Goal: Task Accomplishment & Management: Complete application form

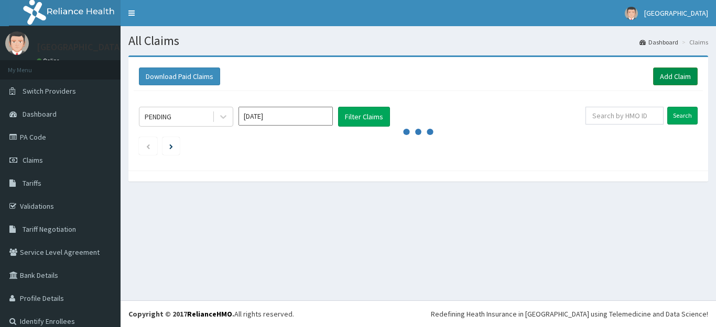
click at [671, 75] on link "Add Claim" at bounding box center [675, 77] width 45 height 18
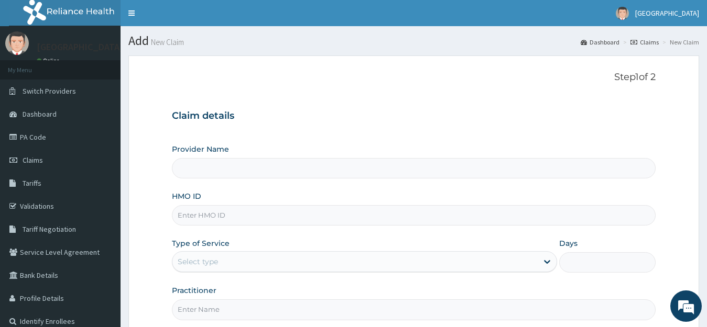
click at [292, 217] on input "HMO ID" at bounding box center [414, 215] width 484 height 20
type input "RET/"
type input "[GEOGRAPHIC_DATA]"
type input "RET/46580/A"
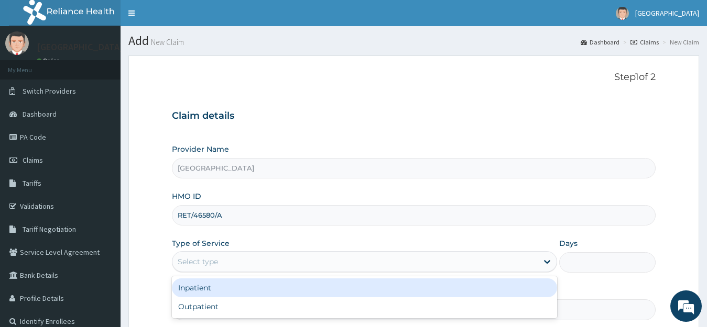
click at [253, 258] on div "Select type" at bounding box center [355, 262] width 366 height 17
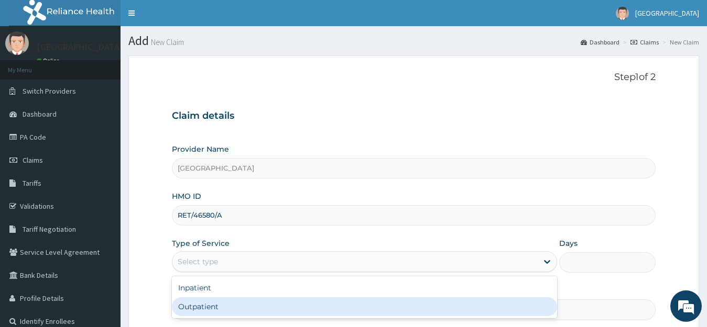
click at [212, 309] on div "Outpatient" at bounding box center [365, 307] width 386 height 19
type input "1"
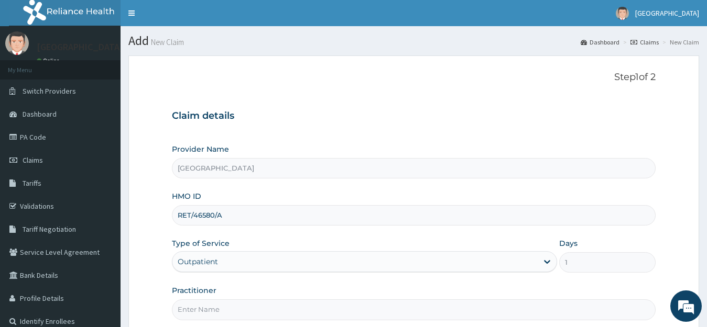
click at [212, 309] on input "Practitioner" at bounding box center [414, 310] width 484 height 20
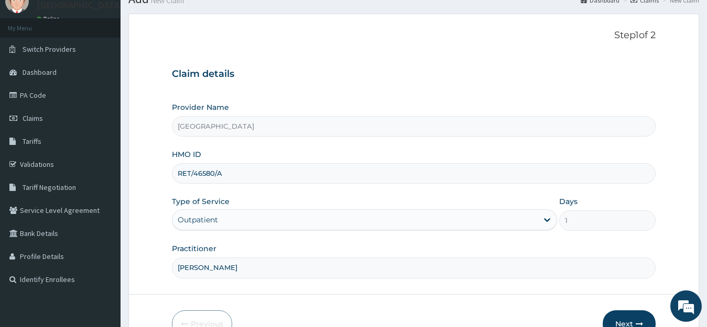
scroll to position [103, 0]
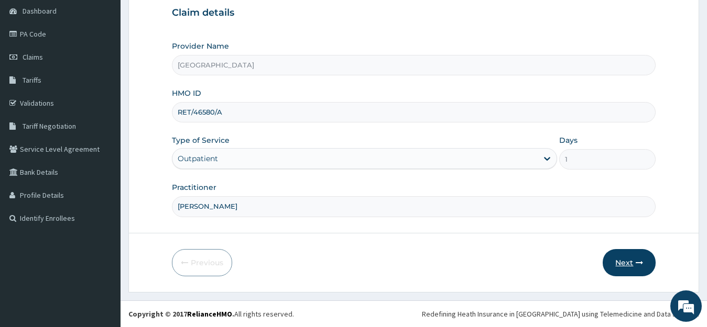
type input "DR EYO"
click at [640, 265] on icon "button" at bounding box center [639, 262] width 7 height 7
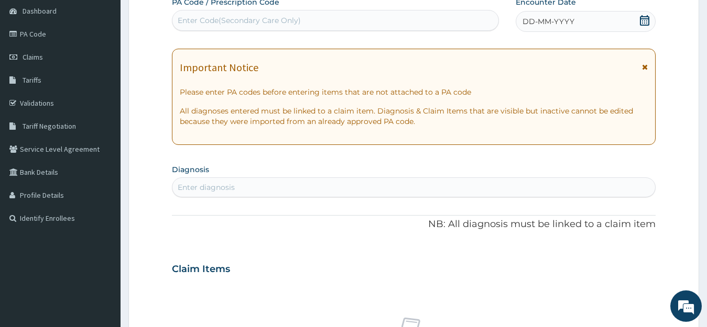
click at [644, 24] on icon at bounding box center [644, 20] width 10 height 10
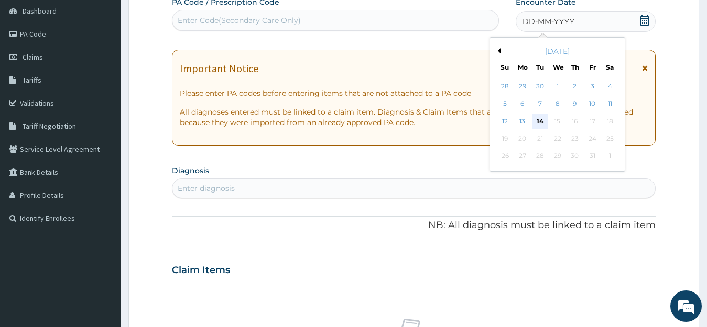
click at [542, 119] on div "14" at bounding box center [540, 122] width 16 height 16
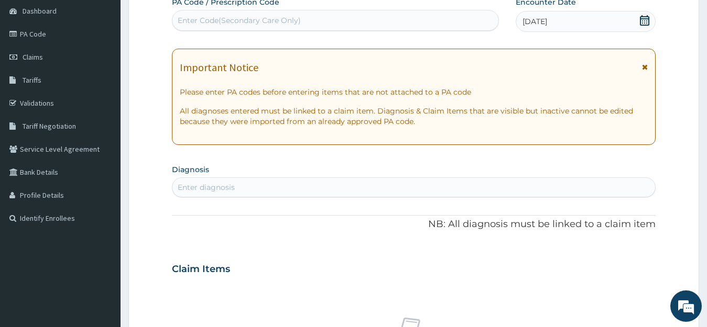
click at [476, 191] on div "Enter diagnosis" at bounding box center [413, 187] width 483 height 17
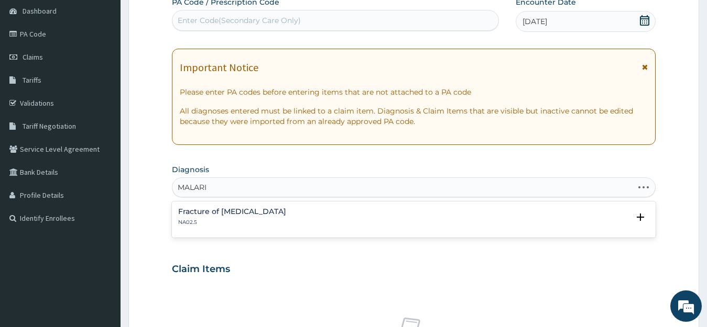
type input "MALARIA"
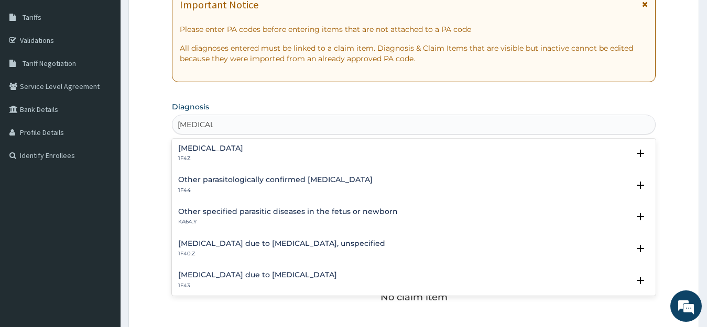
scroll to position [0, 0]
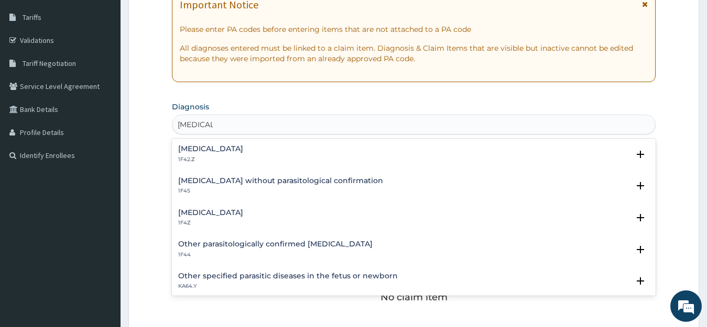
click at [277, 211] on div "Malaria, unspecified 1F4Z" at bounding box center [414, 218] width 472 height 18
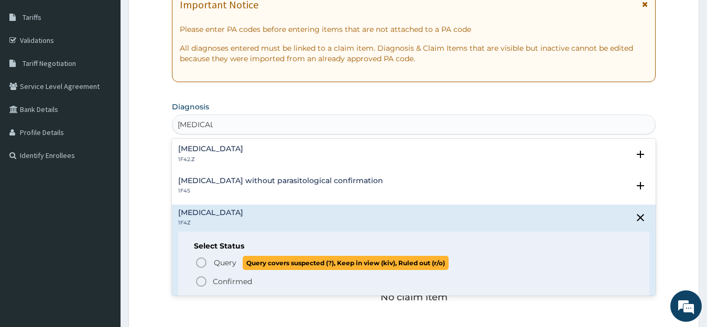
click at [232, 263] on span "Query" at bounding box center [225, 263] width 23 height 10
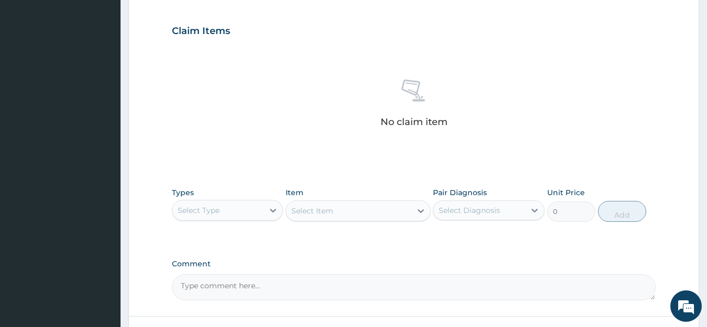
scroll to position [355, 0]
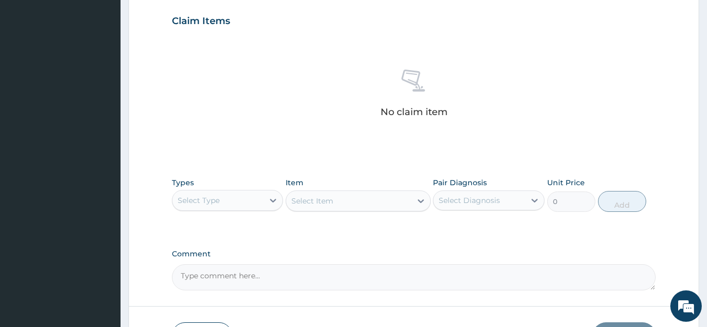
click at [245, 205] on div "Select Type" at bounding box center [218, 200] width 92 height 17
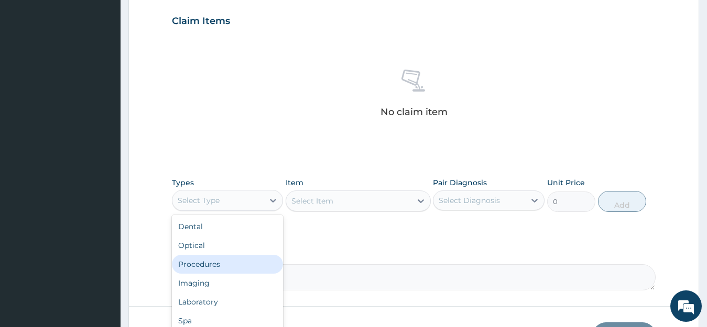
click at [212, 264] on div "Procedures" at bounding box center [228, 264] width 112 height 19
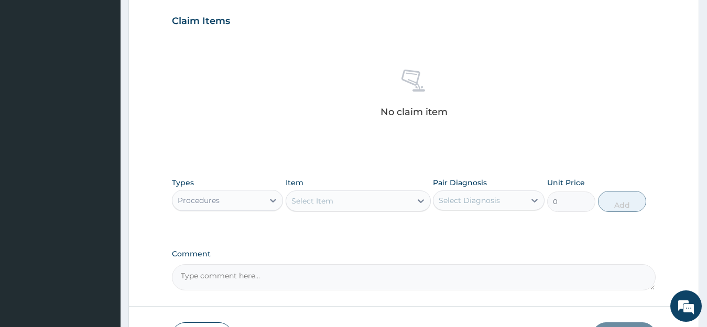
click at [366, 201] on div "Select Item" at bounding box center [348, 201] width 125 height 17
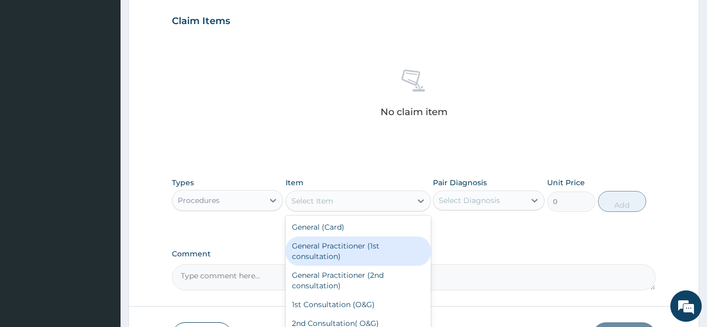
click at [337, 254] on div "General Practitioner (1st consultation)" at bounding box center [358, 251] width 145 height 29
type input "2500"
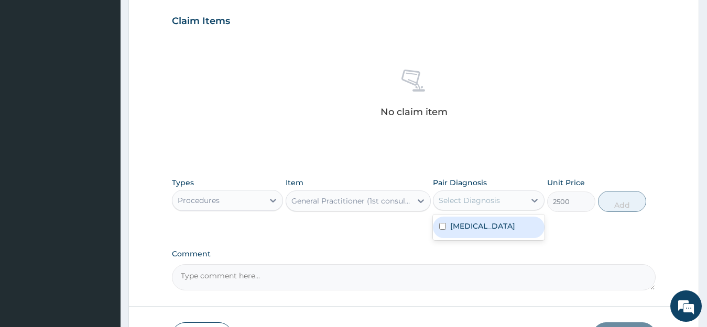
click at [501, 205] on div "Select Diagnosis" at bounding box center [479, 200] width 92 height 17
click at [491, 229] on label "Malaria, unspecified" at bounding box center [482, 226] width 65 height 10
checkbox input "true"
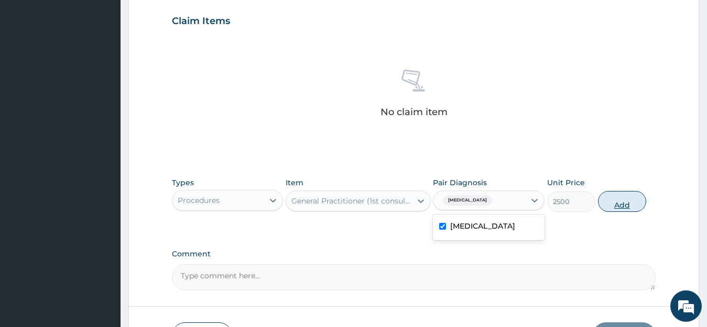
click at [625, 202] on button "Add" at bounding box center [622, 201] width 48 height 21
type input "0"
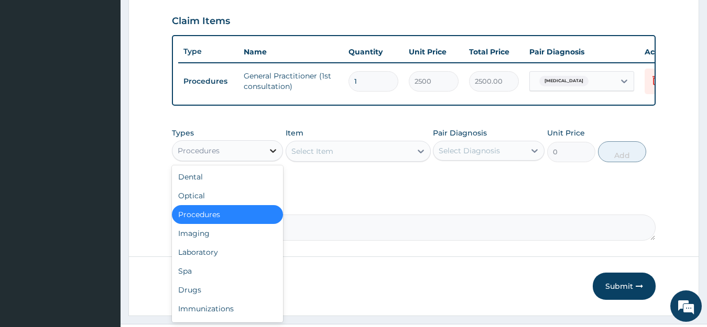
click at [267, 160] on div at bounding box center [273, 150] width 19 height 19
click at [196, 262] on div "Laboratory" at bounding box center [228, 252] width 112 height 19
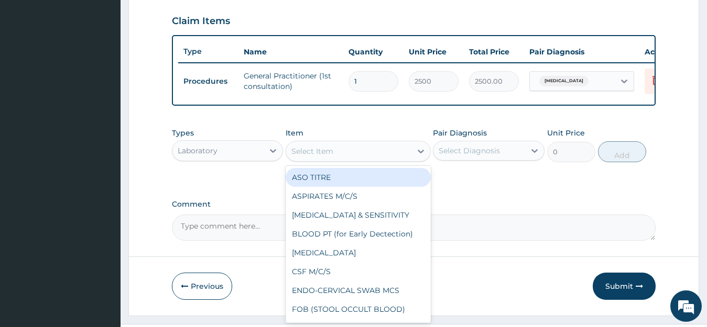
click at [369, 160] on div "Select Item" at bounding box center [348, 151] width 125 height 17
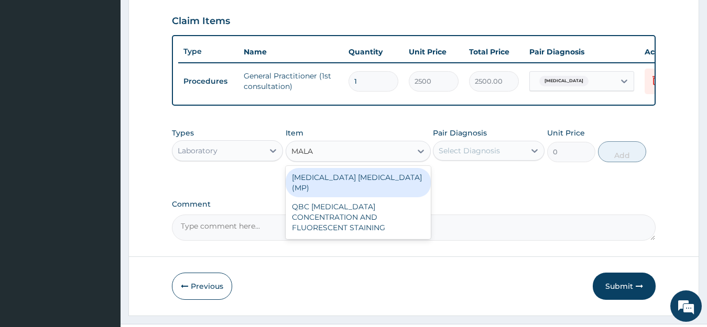
type input "MALAR"
click at [337, 190] on div "MALARIA PARASITE (MP)" at bounding box center [358, 182] width 145 height 29
type input "1400"
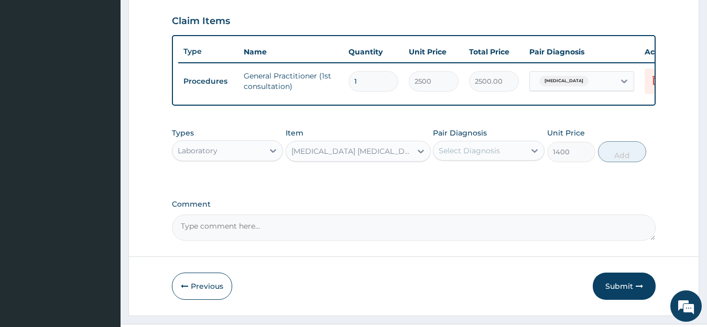
click at [499, 156] on div "Select Diagnosis" at bounding box center [469, 151] width 61 height 10
click at [496, 180] on label "Malaria, unspecified" at bounding box center [482, 176] width 65 height 10
checkbox input "true"
click at [623, 162] on button "Add" at bounding box center [622, 151] width 48 height 21
type input "0"
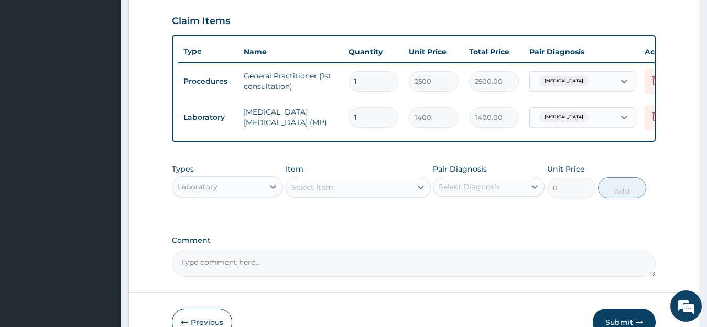
click at [258, 195] on div "Laboratory" at bounding box center [218, 187] width 92 height 17
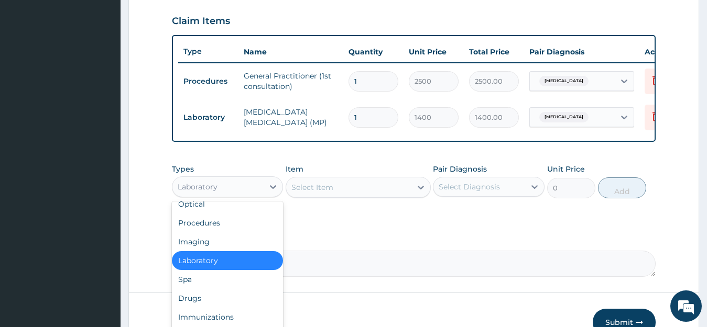
scroll to position [36, 0]
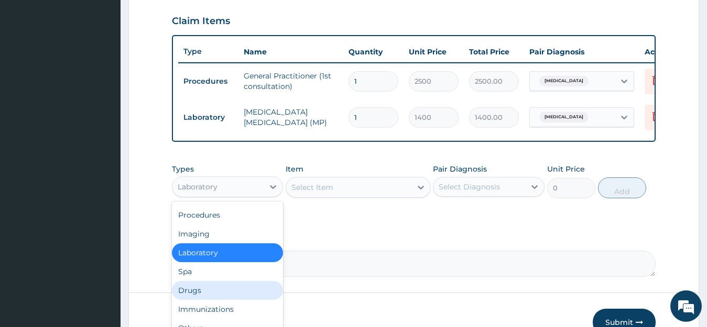
click at [196, 298] on div "Drugs" at bounding box center [228, 290] width 112 height 19
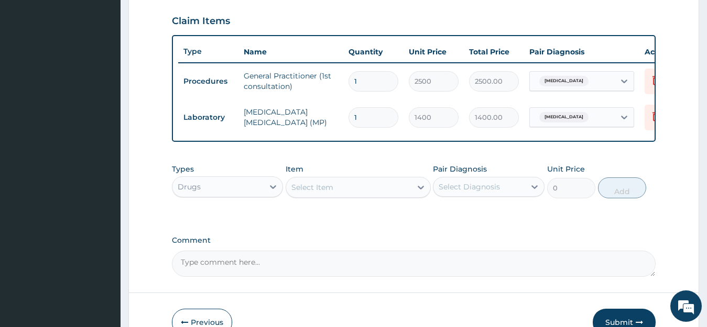
click at [346, 196] on div "Select Item" at bounding box center [348, 187] width 125 height 17
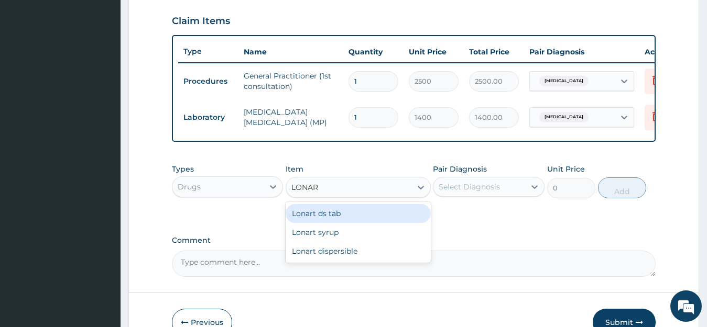
type input "LONART"
click at [336, 223] on div "Lonart ds tab" at bounding box center [358, 213] width 145 height 19
type input "2100"
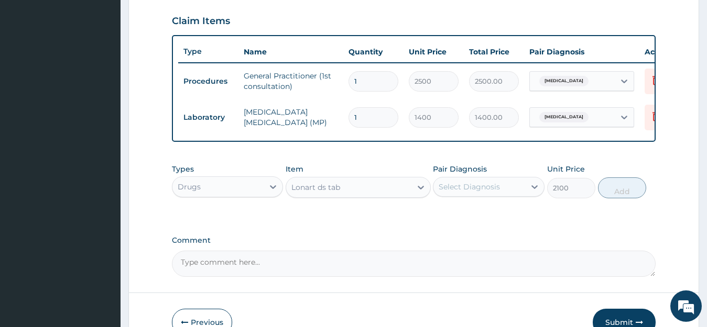
click at [474, 192] on div "Select Diagnosis" at bounding box center [469, 187] width 61 height 10
click at [465, 218] on label "Malaria, unspecified" at bounding box center [482, 212] width 65 height 10
checkbox input "true"
click at [630, 197] on button "Add" at bounding box center [622, 188] width 48 height 21
type input "0"
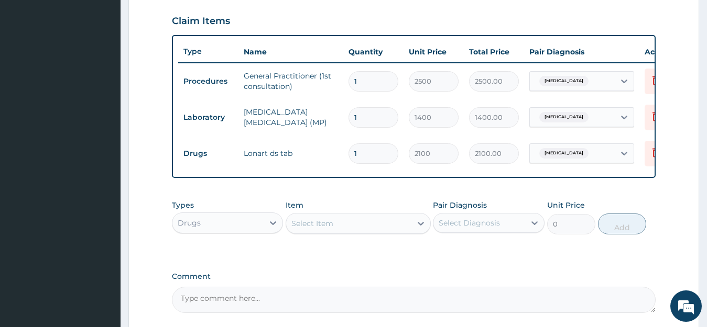
click at [403, 232] on div "Select Item" at bounding box center [348, 223] width 125 height 17
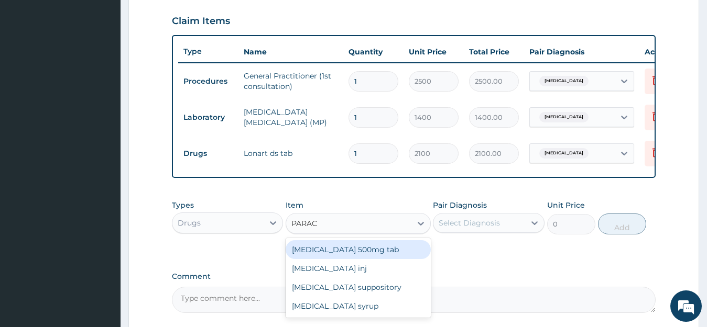
type input "PARACE"
click at [387, 259] on div "Paracetamol 500mg tab" at bounding box center [358, 249] width 145 height 19
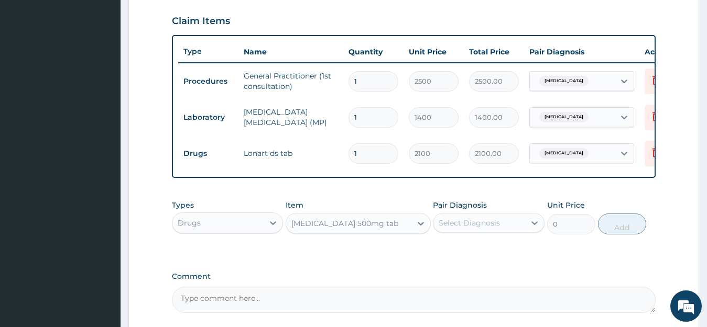
type input "64.43"
click at [484, 228] on div "Select Diagnosis" at bounding box center [469, 223] width 61 height 10
click at [478, 253] on label "Malaria, unspecified" at bounding box center [482, 249] width 65 height 10
checkbox input "true"
click at [620, 235] on button "Add" at bounding box center [622, 224] width 48 height 21
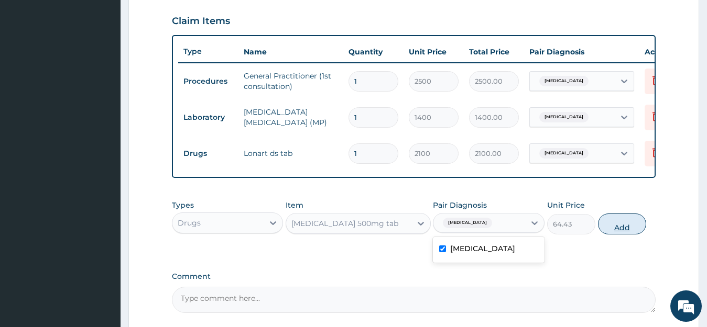
type input "0"
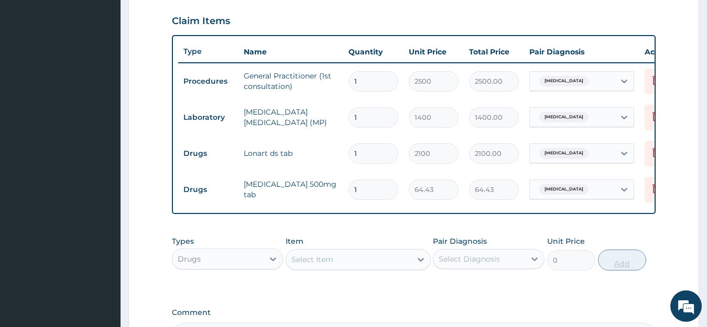
type input "18"
type input "1159.74"
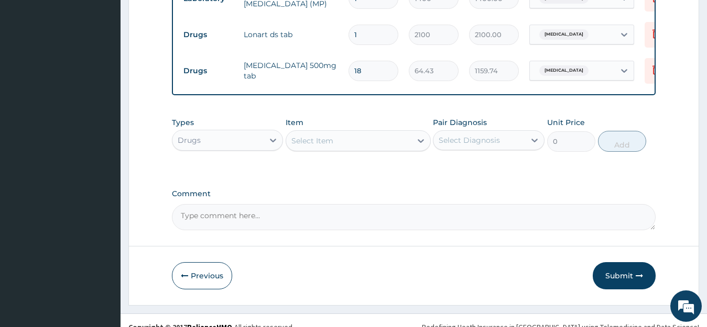
scroll to position [496, 0]
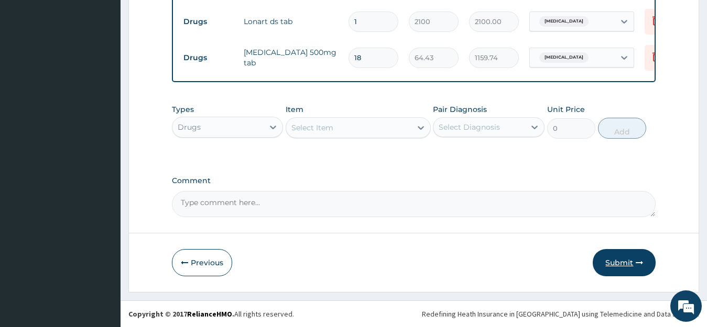
type input "18"
click at [617, 262] on button "Submit" at bounding box center [624, 262] width 63 height 27
